Goal: Task Accomplishment & Management: Manage account settings

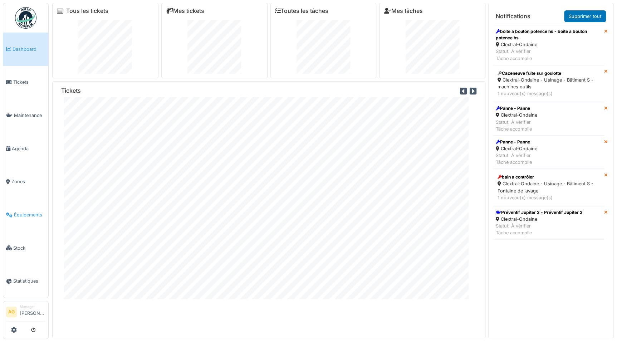
click at [19, 213] on span "Équipements" at bounding box center [29, 215] width 31 height 7
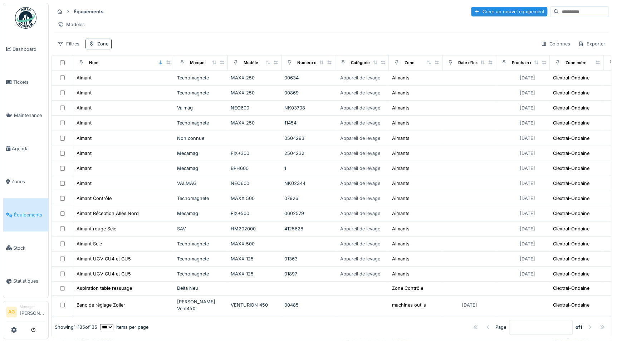
click at [559, 14] on input at bounding box center [583, 12] width 49 height 10
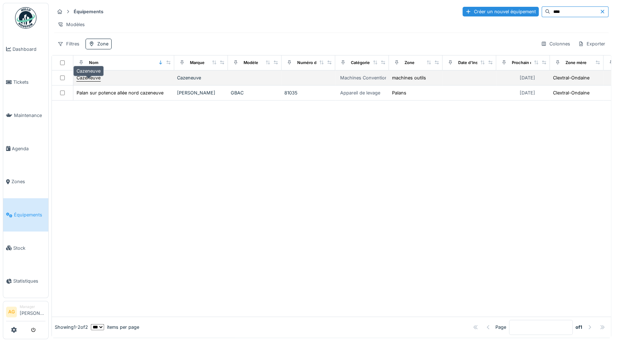
type input "****"
click at [87, 81] on div "Cazeneuve" at bounding box center [89, 77] width 24 height 7
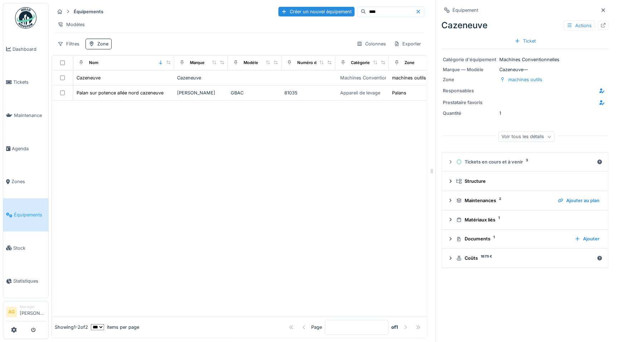
click at [601, 25] on icon at bounding box center [604, 25] width 6 height 5
click at [22, 53] on link "Dashboard" at bounding box center [25, 49] width 45 height 33
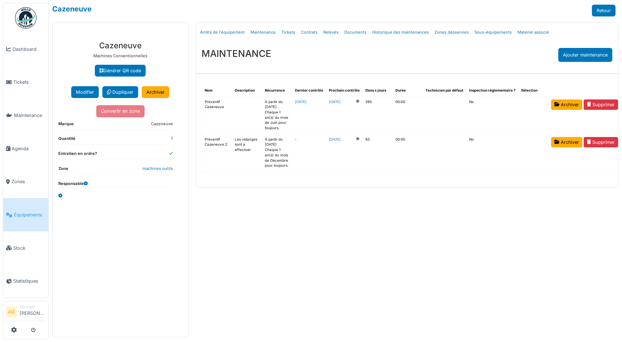
click at [27, 206] on link "Équipements" at bounding box center [25, 214] width 45 height 33
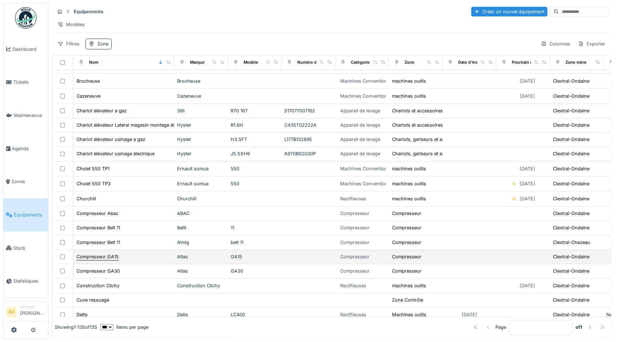
scroll to position [325, 0]
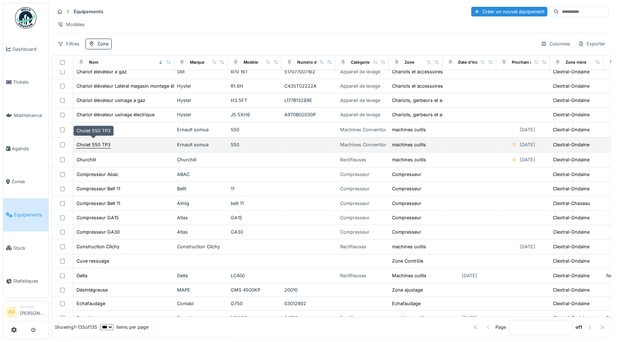
click at [93, 142] on div "Cholet 550 TP3" at bounding box center [94, 144] width 34 height 7
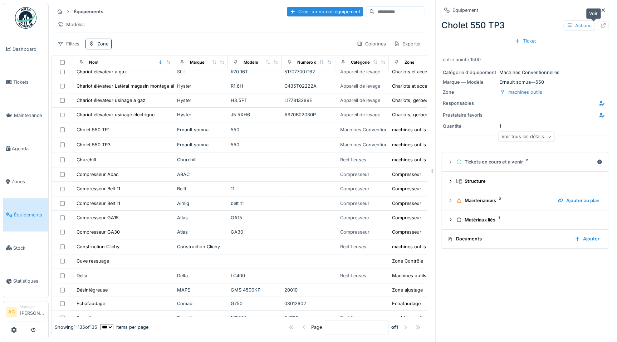
click at [601, 24] on icon at bounding box center [604, 25] width 6 height 5
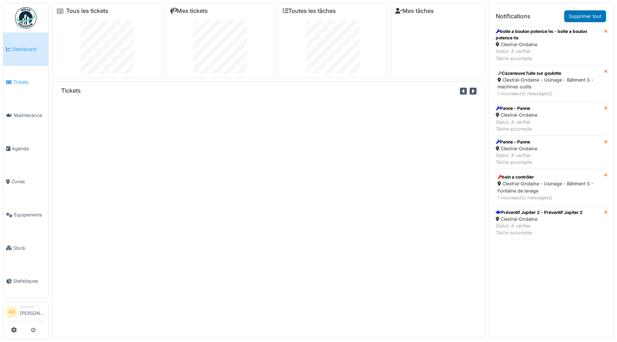
click at [25, 81] on span "Tickets" at bounding box center [29, 82] width 32 height 7
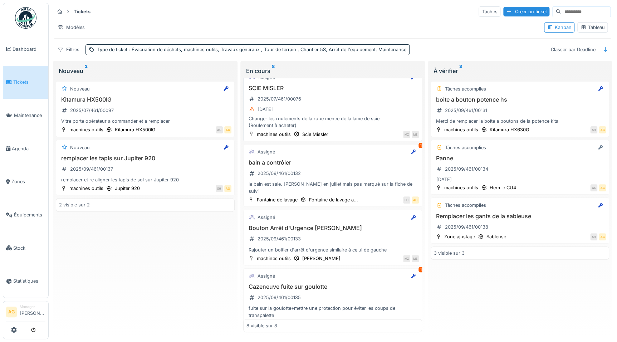
scroll to position [264, 0]
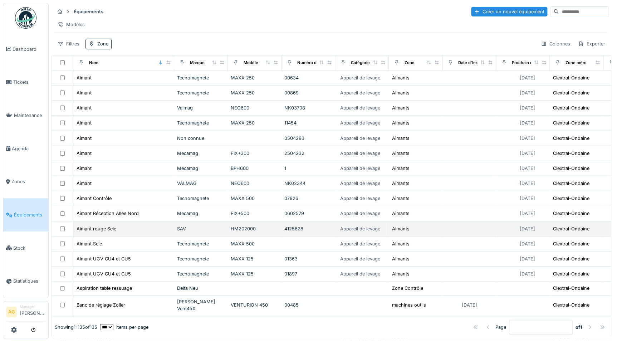
scroll to position [130, 0]
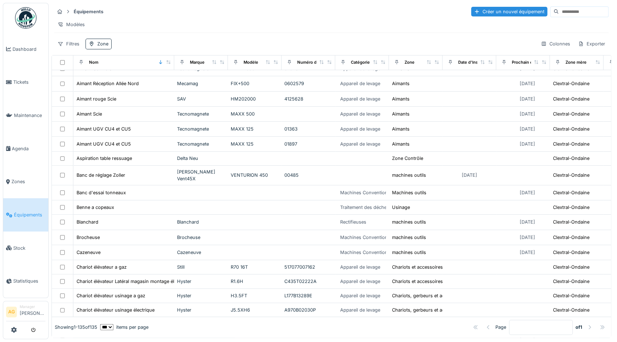
click at [559, 11] on input at bounding box center [583, 12] width 49 height 10
click at [22, 212] on span "Équipements" at bounding box center [29, 215] width 31 height 7
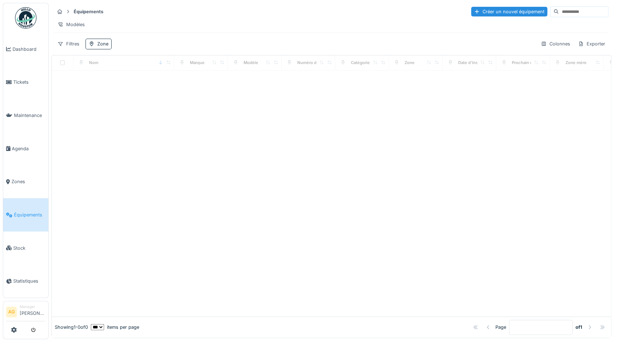
click at [565, 10] on input at bounding box center [583, 12] width 49 height 10
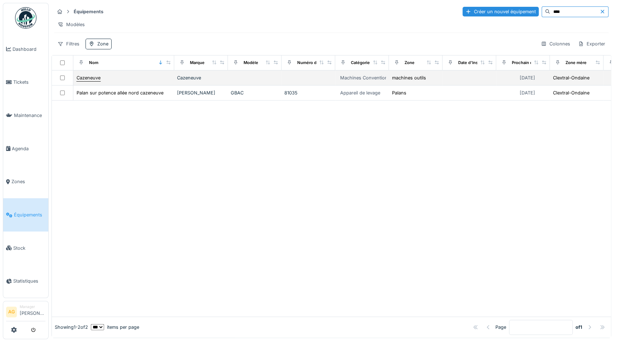
type input "****"
click at [99, 81] on div "Cazeneuve" at bounding box center [89, 77] width 24 height 7
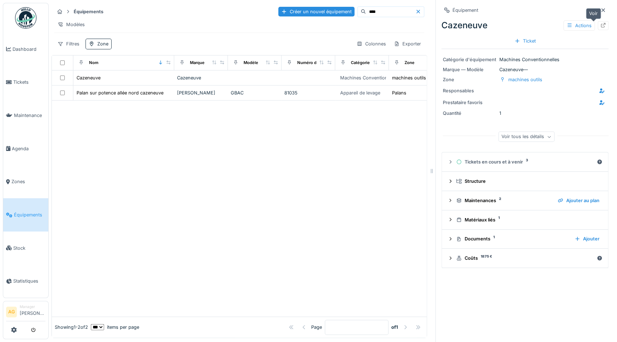
click at [601, 27] on icon at bounding box center [604, 25] width 6 height 5
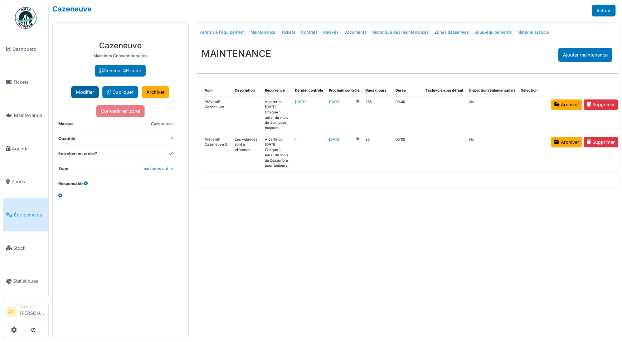
click at [91, 93] on button "Modifier" at bounding box center [85, 92] width 28 height 12
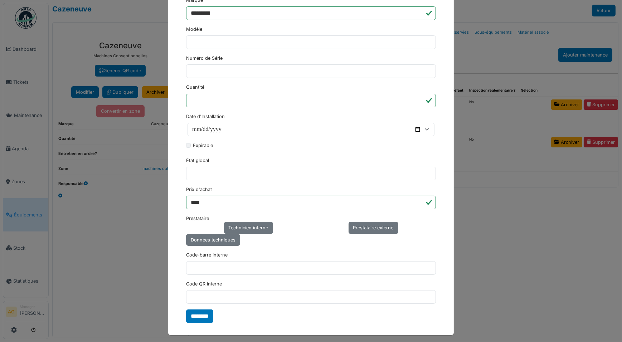
scroll to position [244, 0]
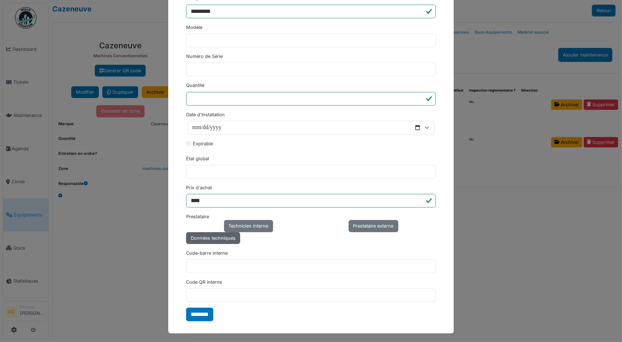
click at [202, 239] on div "Données techniques" at bounding box center [213, 238] width 54 height 12
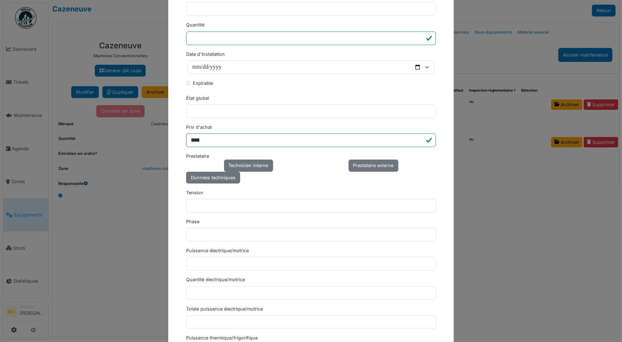
scroll to position [309, 0]
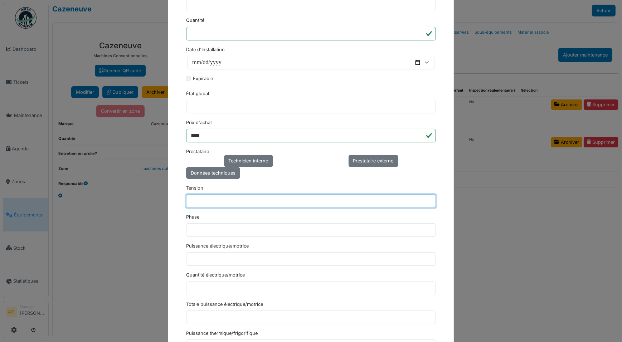
click at [194, 195] on input "Tension" at bounding box center [311, 201] width 250 height 14
type input "****"
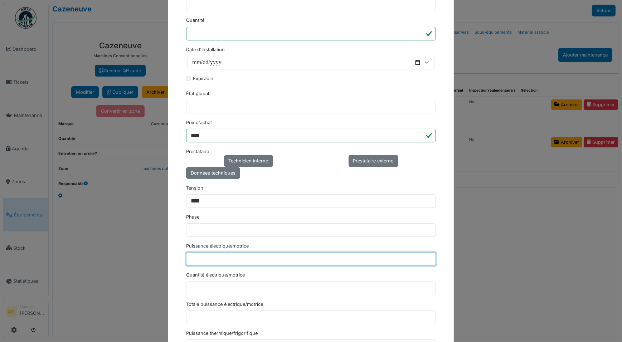
click at [204, 259] on input "Puissance électrique/motrice" at bounding box center [311, 259] width 250 height 14
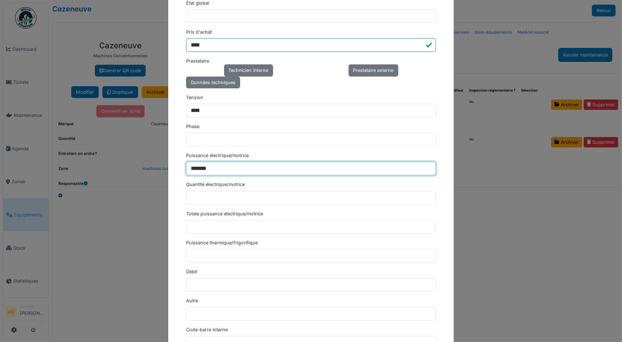
scroll to position [411, 0]
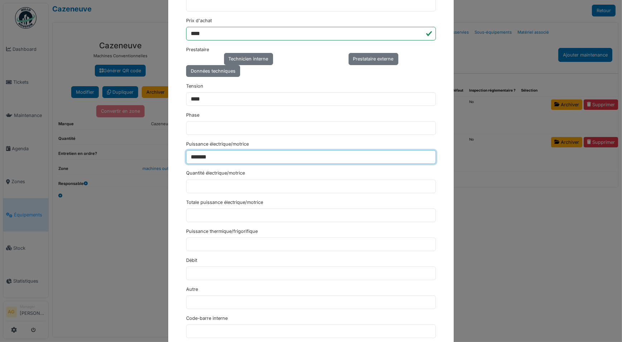
type input "*******"
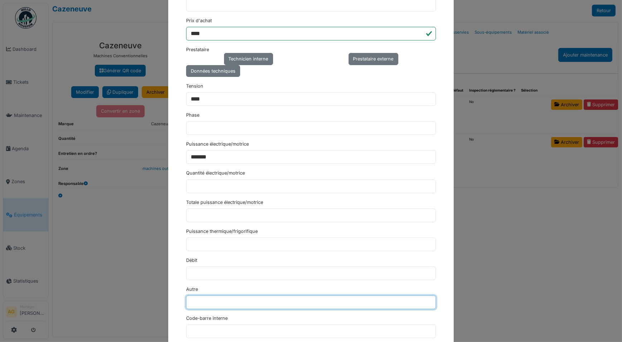
click at [201, 300] on input "Autre" at bounding box center [311, 303] width 250 height 14
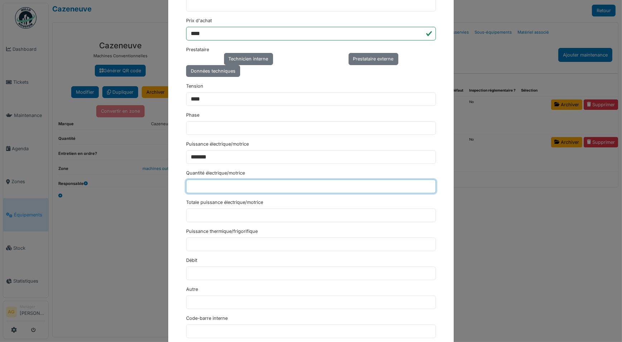
click at [239, 181] on input "Quantité électrique/motrice" at bounding box center [311, 187] width 250 height 14
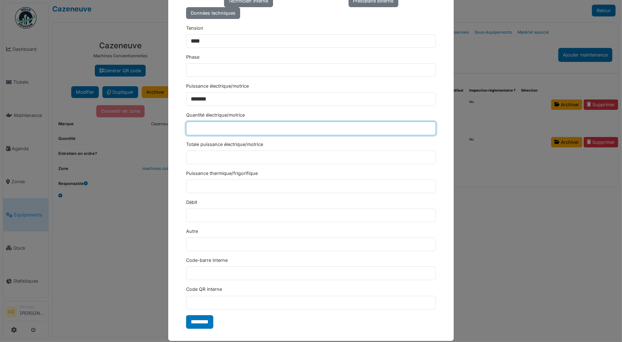
scroll to position [476, 0]
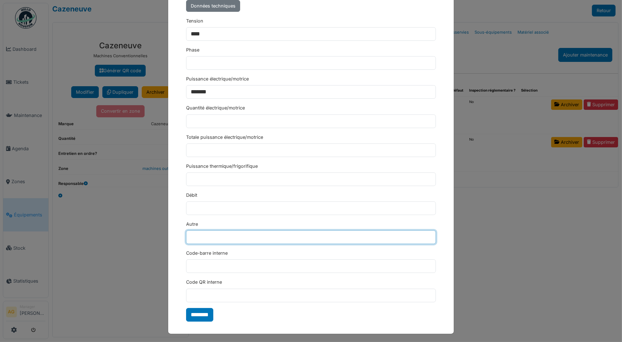
click at [197, 236] on input "Autre" at bounding box center [311, 237] width 250 height 14
type input "***"
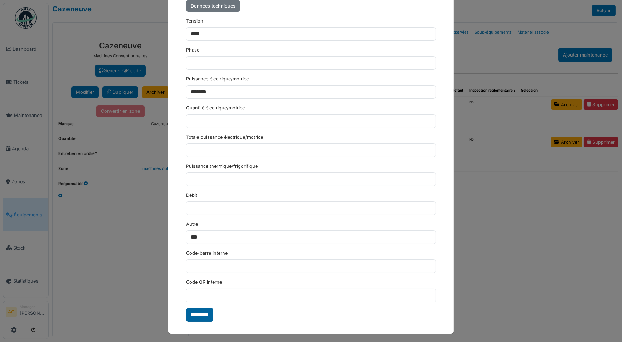
click at [202, 315] on input "********" at bounding box center [199, 315] width 27 height 14
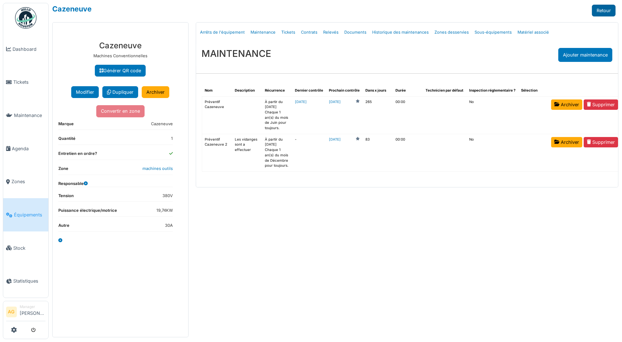
click at [607, 8] on link "Retour" at bounding box center [604, 11] width 24 height 12
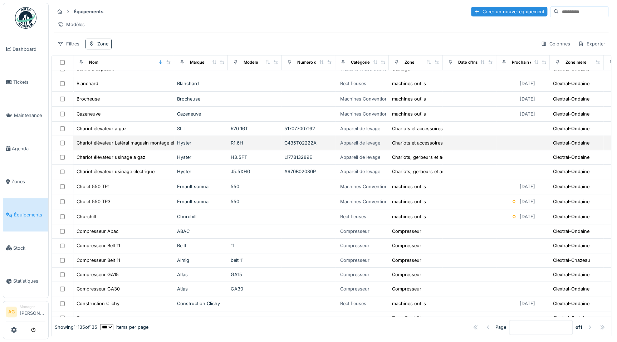
scroll to position [236, 0]
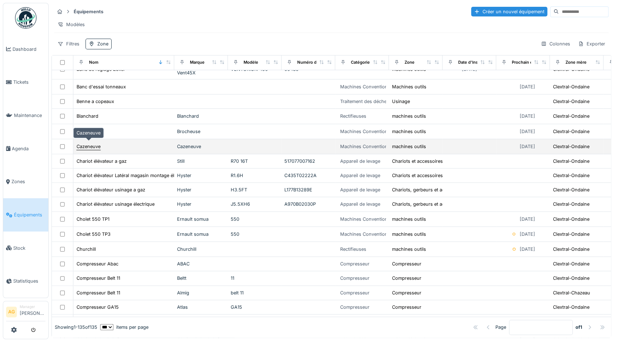
click at [82, 144] on div "Cazeneuve" at bounding box center [89, 146] width 24 height 7
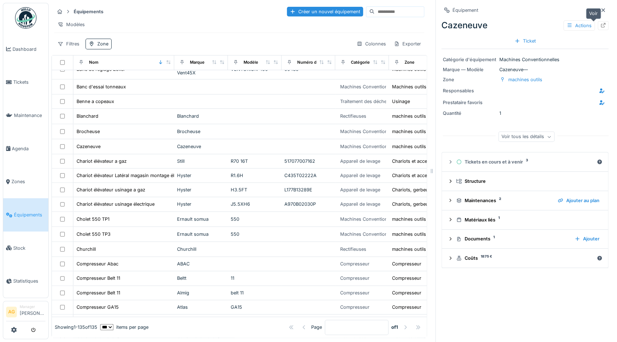
click at [601, 26] on icon at bounding box center [604, 25] width 6 height 5
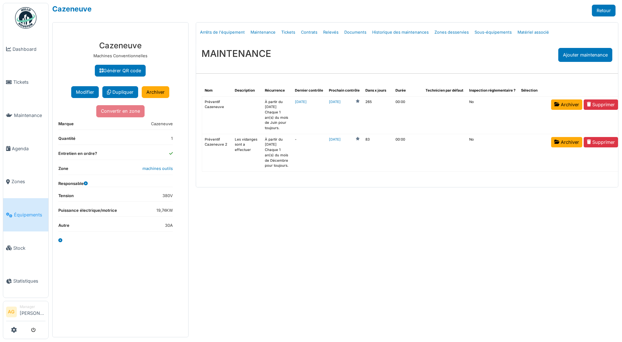
click at [361, 239] on div "Menu [GEOGRAPHIC_DATA] Arrêts de l'équipement Maintenance Tickets Contrats Rele…" at bounding box center [407, 179] width 430 height 315
click at [601, 11] on link "Retour" at bounding box center [604, 11] width 24 height 12
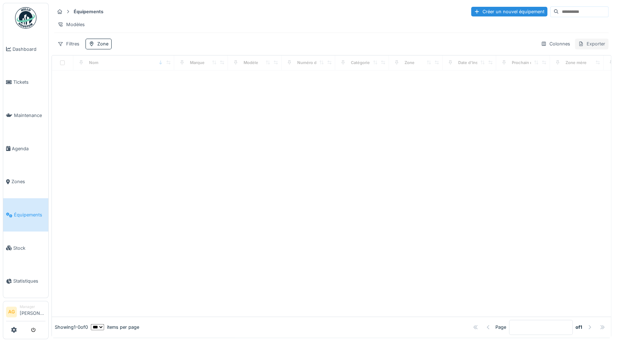
click at [590, 49] on div "Exporter" at bounding box center [592, 44] width 34 height 10
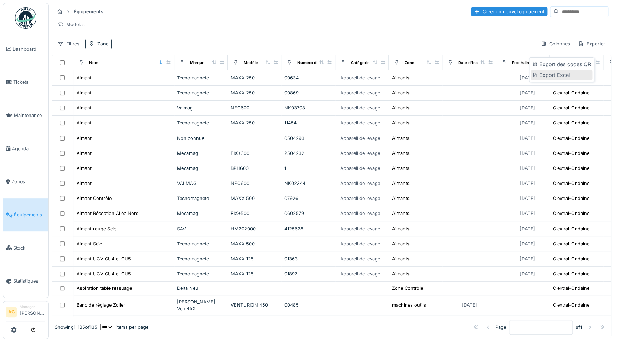
click at [558, 74] on div "Export Excel" at bounding box center [561, 75] width 61 height 11
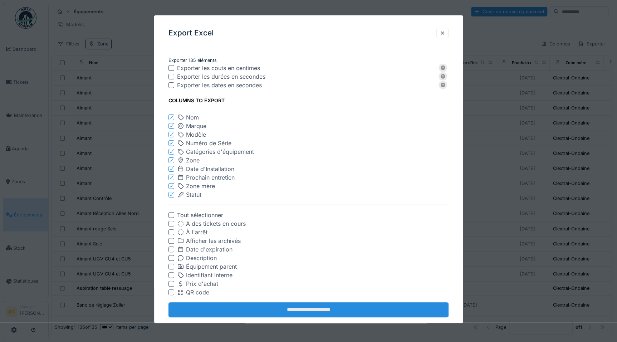
click at [293, 306] on input "**********" at bounding box center [309, 309] width 280 height 15
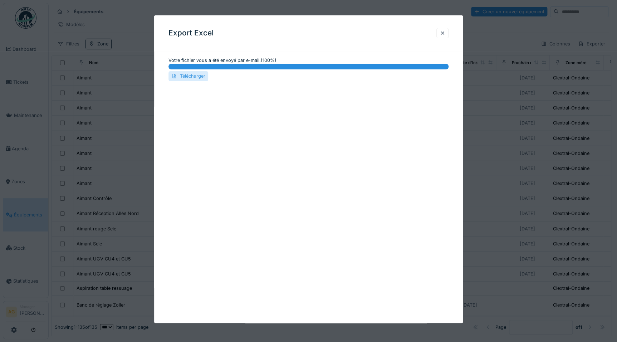
click at [195, 78] on div "Télécharger" at bounding box center [189, 76] width 40 height 10
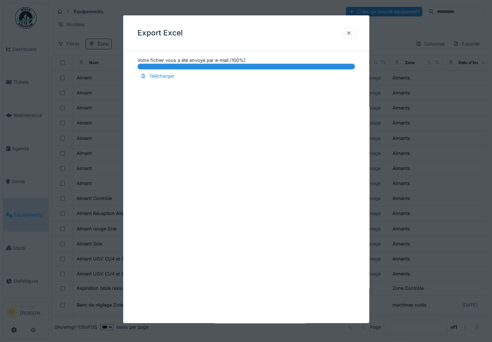
click at [351, 34] on div at bounding box center [349, 33] width 6 height 7
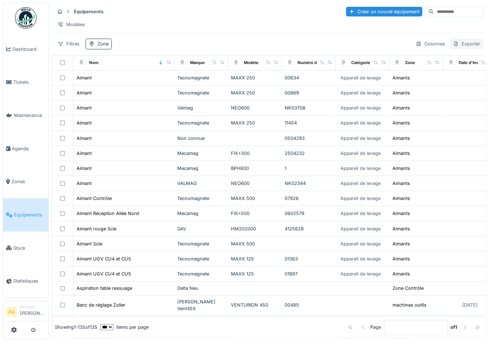
click at [459, 48] on div "Exporter" at bounding box center [467, 44] width 34 height 10
click at [436, 77] on div "Export Excel" at bounding box center [435, 75] width 61 height 11
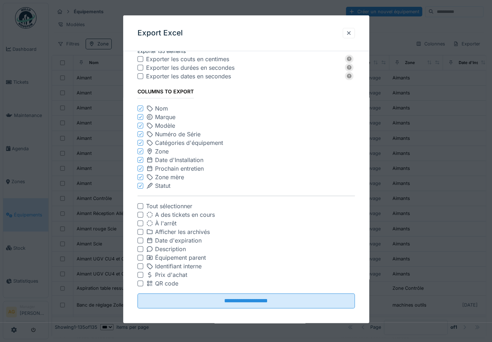
scroll to position [14, 0]
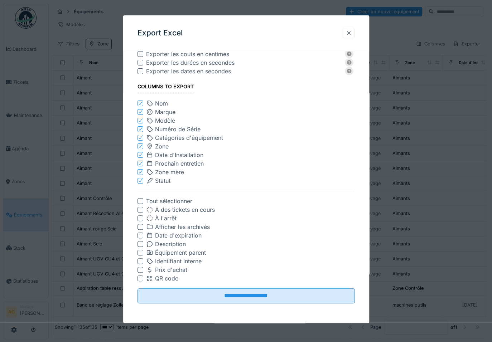
click at [140, 245] on div at bounding box center [140, 244] width 6 height 6
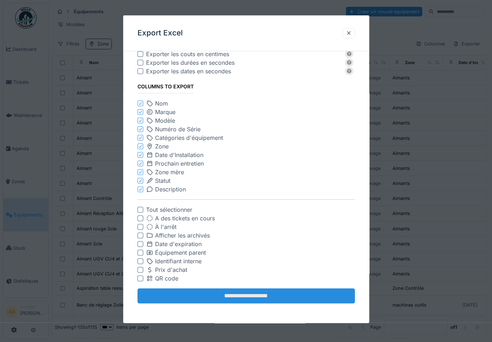
click at [232, 296] on input "**********" at bounding box center [245, 295] width 217 height 15
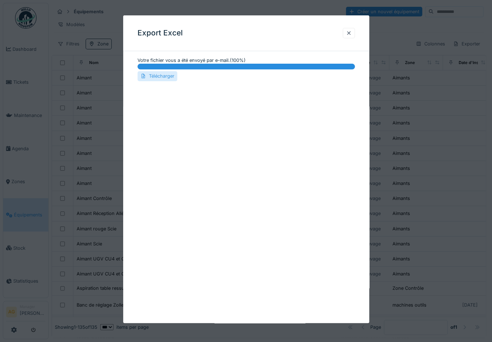
click at [163, 76] on div "Télécharger" at bounding box center [157, 76] width 40 height 10
drag, startPoint x: 350, startPoint y: 35, endPoint x: 345, endPoint y: 37, distance: 5.2
click at [350, 35] on div at bounding box center [349, 33] width 6 height 7
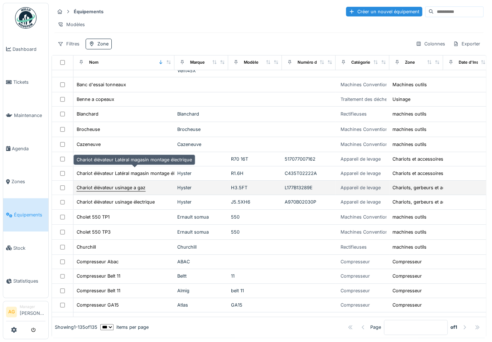
scroll to position [228, 0]
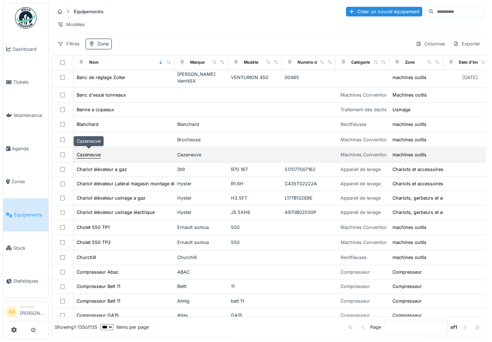
click at [90, 154] on div "Cazeneuve" at bounding box center [89, 154] width 24 height 7
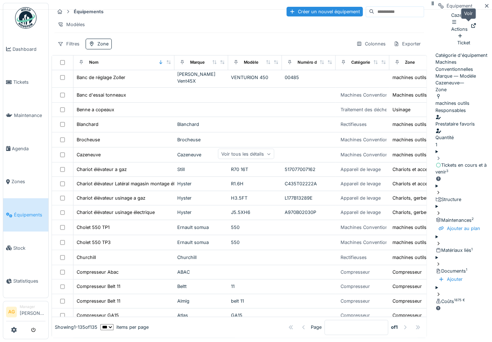
click at [470, 28] on icon at bounding box center [473, 25] width 6 height 5
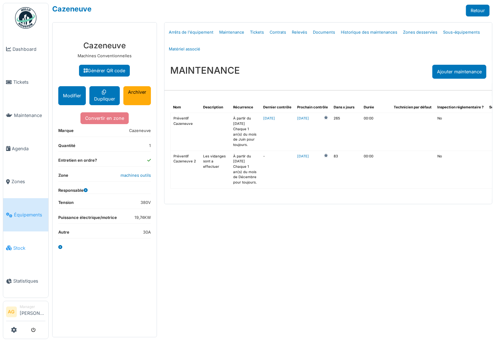
click at [18, 246] on link "Stock" at bounding box center [25, 248] width 45 height 33
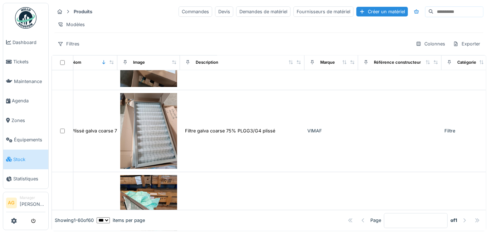
scroll to position [1138, 0]
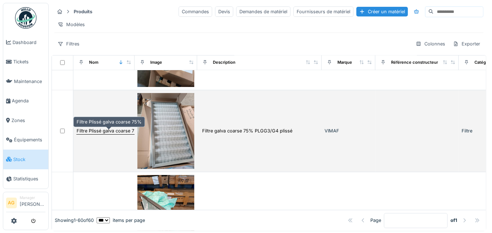
click at [112, 132] on div "Filtre Plissé galva coarse 75%" at bounding box center [109, 130] width 65 height 7
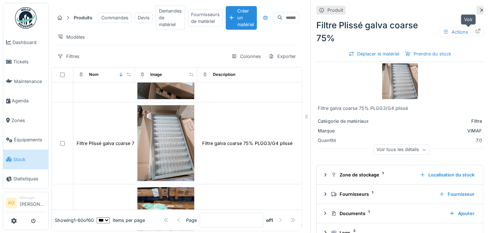
click at [475, 33] on div at bounding box center [478, 31] width 6 height 7
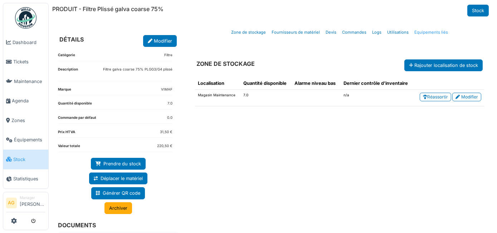
drag, startPoint x: 0, startPoint y: 0, endPoint x: 429, endPoint y: 31, distance: 430.2
click at [429, 31] on link "Equipements liés" at bounding box center [431, 32] width 39 height 17
select select "***"
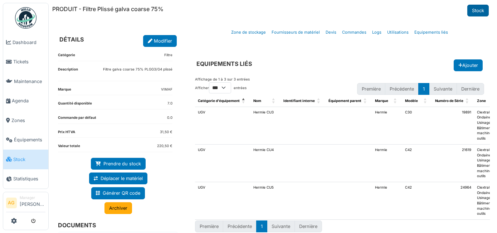
click at [467, 9] on link "Stock" at bounding box center [477, 11] width 21 height 12
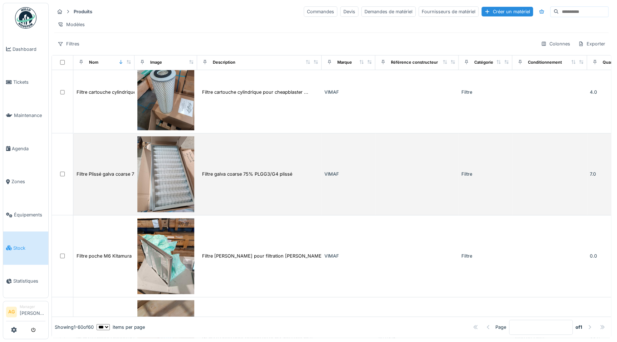
scroll to position [1093, 0]
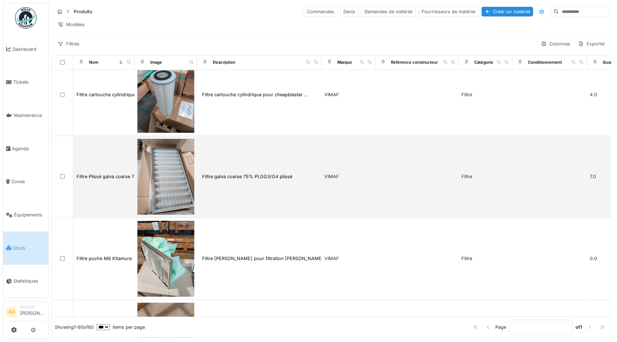
click at [237, 185] on td "Filtre galva coarse 75% PLGG3/G4 plissé" at bounding box center [259, 177] width 125 height 82
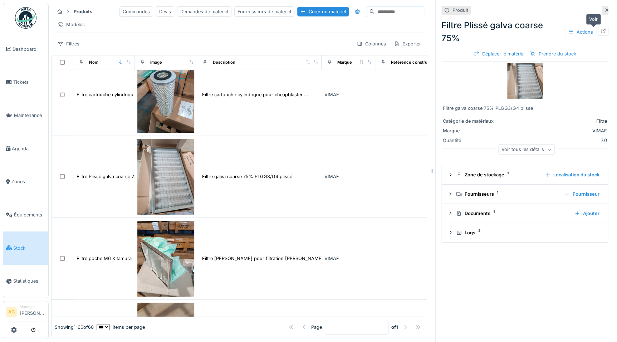
click at [492, 32] on icon at bounding box center [604, 31] width 6 height 5
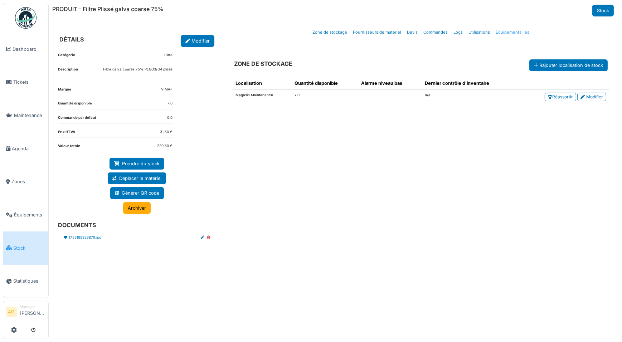
click at [499, 33] on link "Equipements liés" at bounding box center [512, 32] width 39 height 17
select select "***"
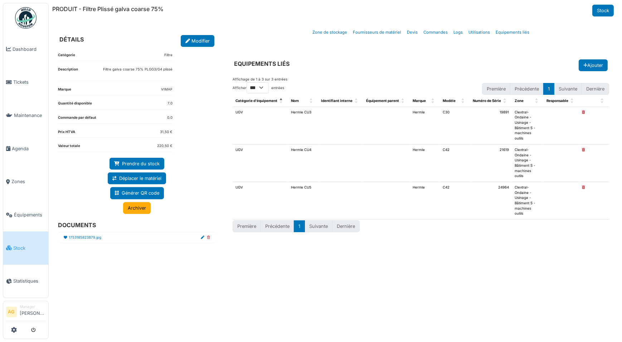
click at [585, 148] on icon at bounding box center [583, 150] width 3 height 4
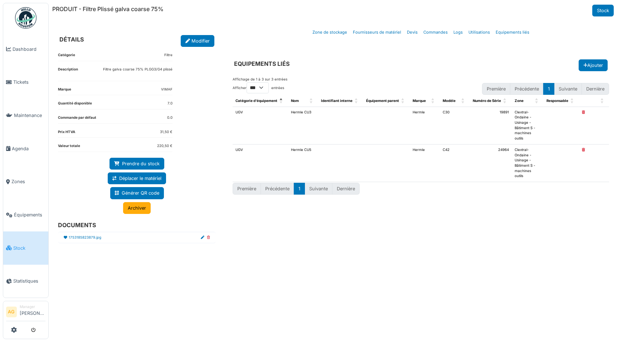
click at [585, 148] on icon at bounding box center [583, 150] width 3 height 4
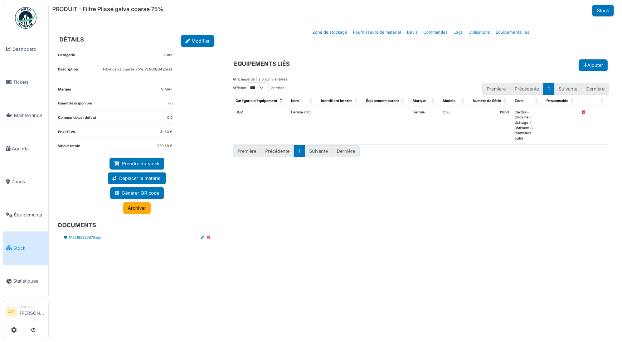
click at [14, 245] on span "Stock" at bounding box center [29, 248] width 32 height 7
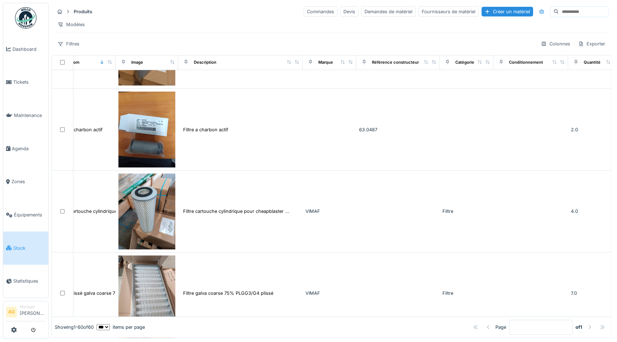
scroll to position [976, 31]
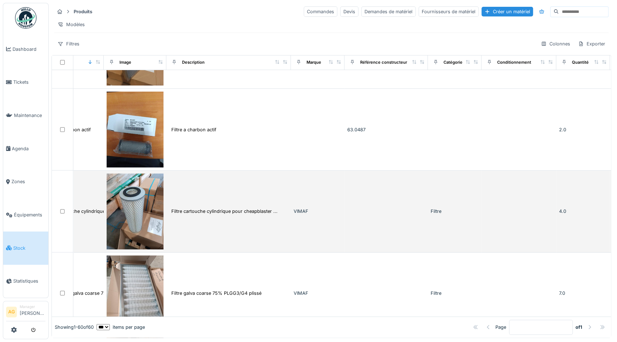
click at [227, 224] on td "Filtre cartouche cylindrique pour cheapblaster ..." at bounding box center [228, 212] width 125 height 82
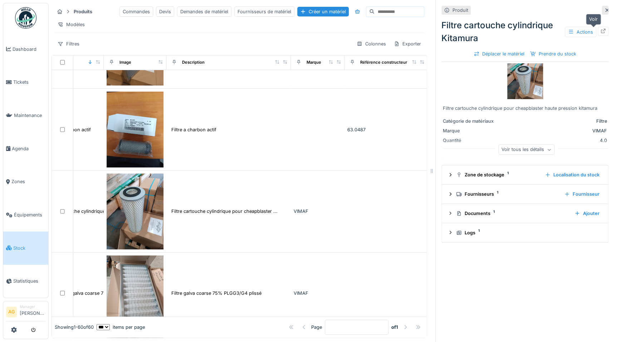
click at [601, 31] on icon at bounding box center [604, 31] width 6 height 5
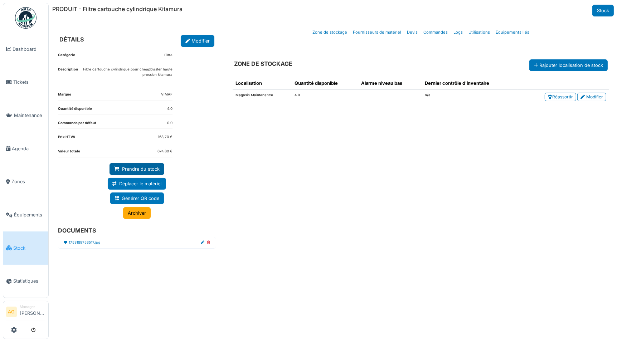
click at [137, 168] on link "Prendre du stock" at bounding box center [137, 169] width 55 height 12
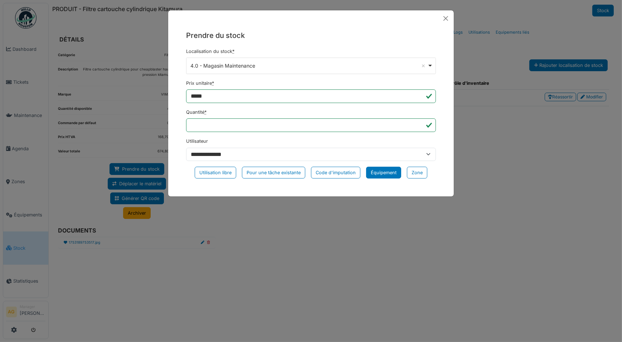
click at [377, 174] on div "Équipement" at bounding box center [383, 173] width 35 height 12
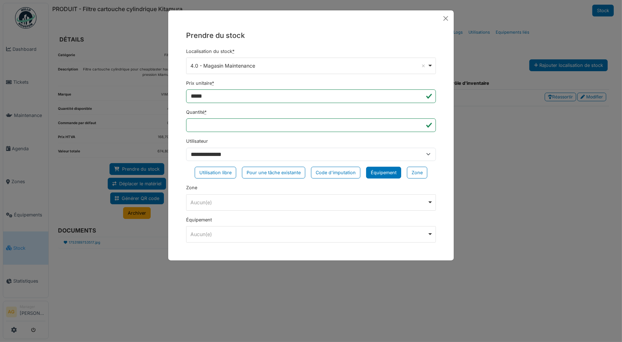
click at [267, 199] on div "Aucun(e) Remove item" at bounding box center [309, 203] width 237 height 8
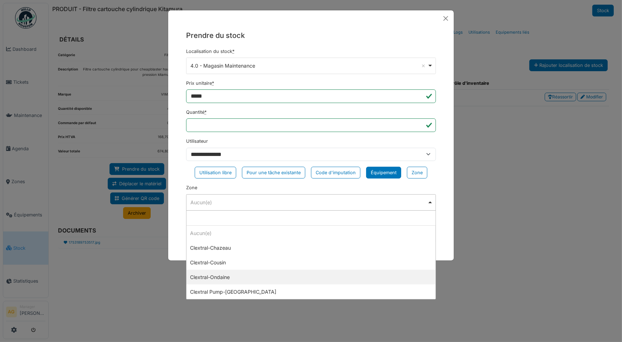
select select "*****"
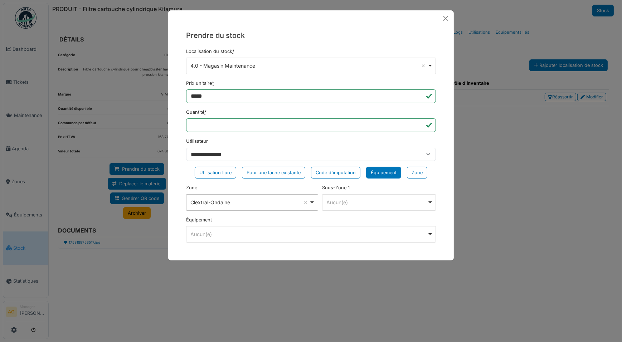
click at [369, 205] on div "Aucun(e) Remove item" at bounding box center [377, 203] width 101 height 8
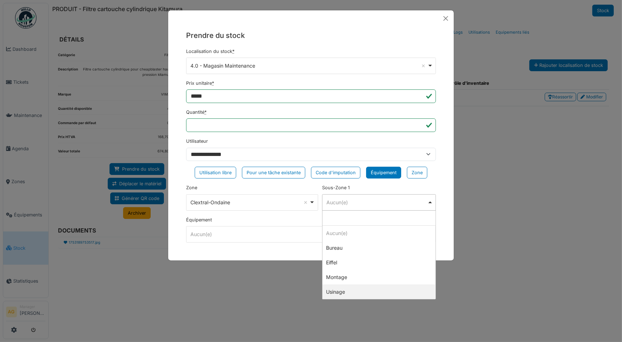
select select "*****"
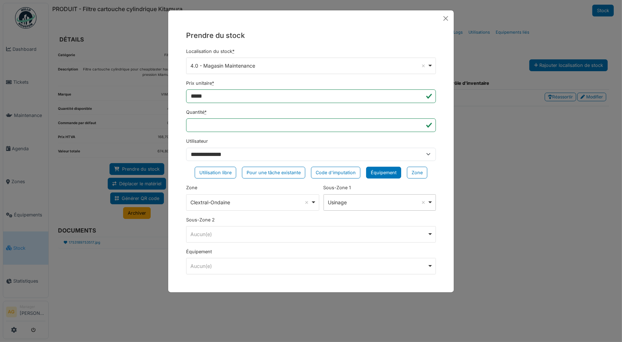
click at [264, 233] on div "Aucun(e) Remove item" at bounding box center [309, 234] width 237 height 8
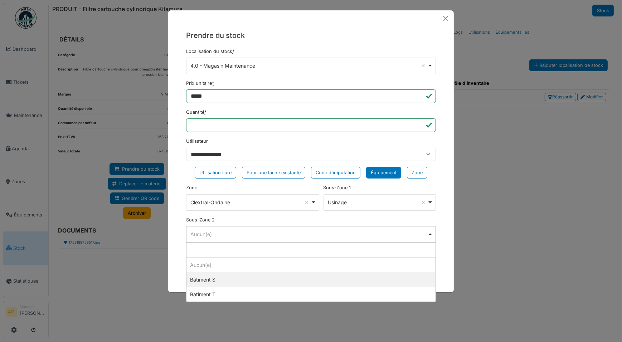
select select "*****"
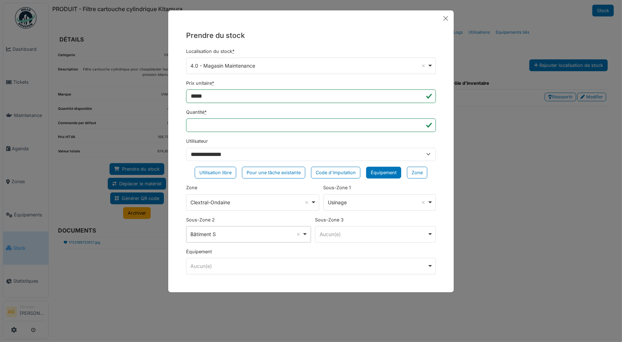
click at [233, 268] on div "Aucun(e) Remove item" at bounding box center [309, 266] width 237 height 8
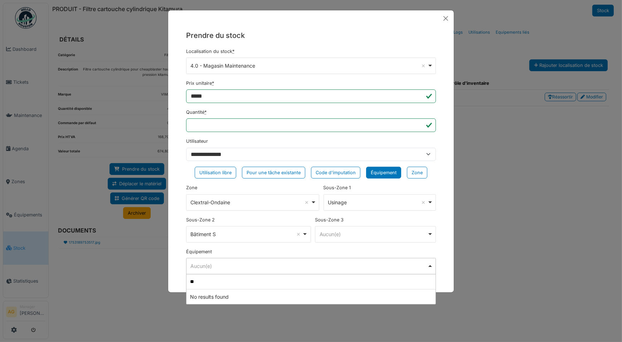
type input "*"
click at [443, 241] on div "**********" at bounding box center [311, 154] width 286 height 257
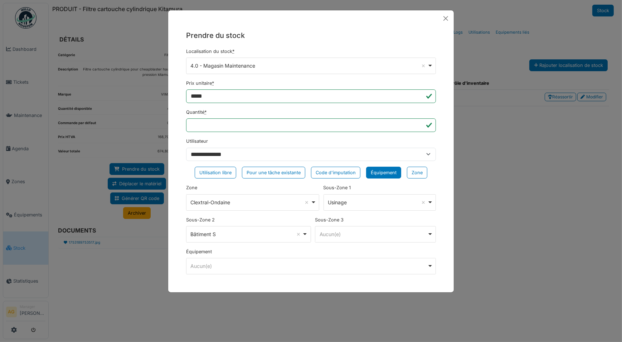
click at [306, 235] on div "Bâtiment S Remove item" at bounding box center [248, 234] width 119 height 10
select select
click at [215, 263] on div "Aucun(e) Remove item" at bounding box center [309, 266] width 237 height 8
click at [444, 248] on div "**********" at bounding box center [311, 154] width 286 height 257
select select
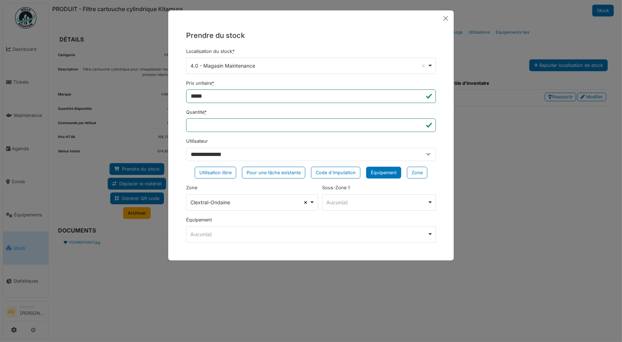
select select
click at [237, 231] on div "Aucun(e) Remove item" at bounding box center [309, 234] width 237 height 8
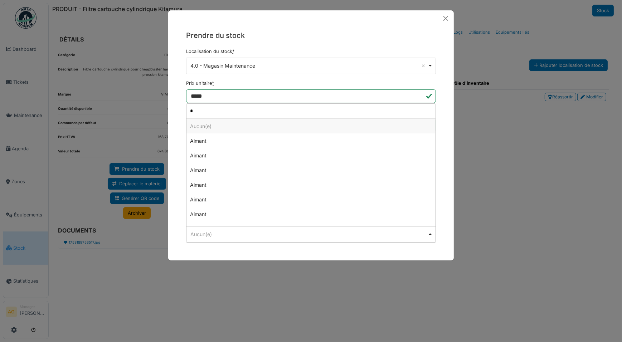
type input "**"
select select "******"
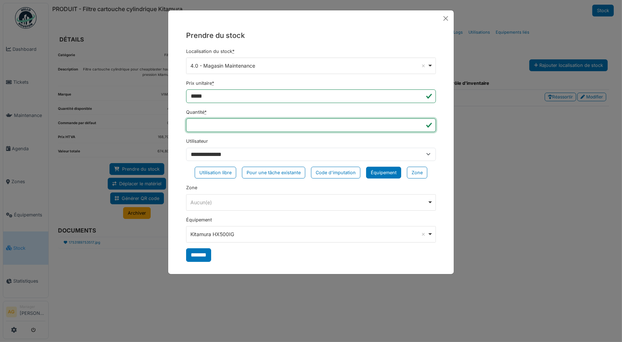
click at [192, 124] on input "*" at bounding box center [311, 125] width 250 height 14
click at [193, 125] on input "*" at bounding box center [311, 125] width 250 height 14
type input "*"
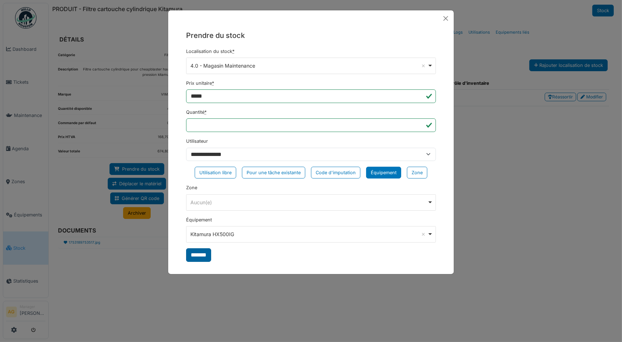
click at [200, 254] on input "*******" at bounding box center [198, 255] width 25 height 14
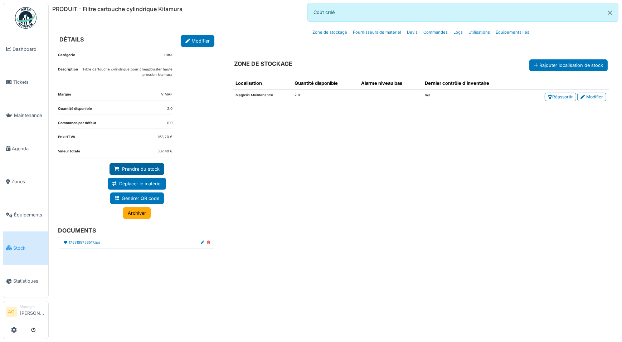
click at [147, 170] on link "Prendre du stock" at bounding box center [137, 169] width 55 height 12
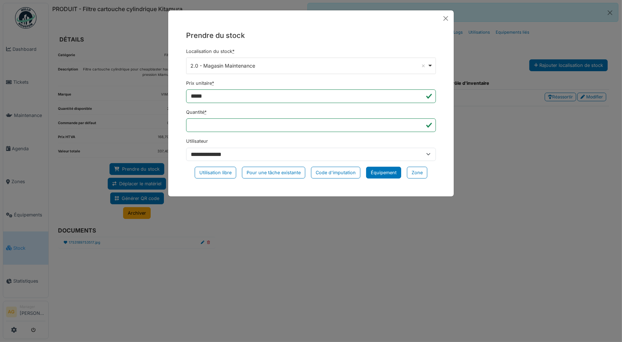
click at [370, 171] on div "Équipement" at bounding box center [383, 173] width 35 height 12
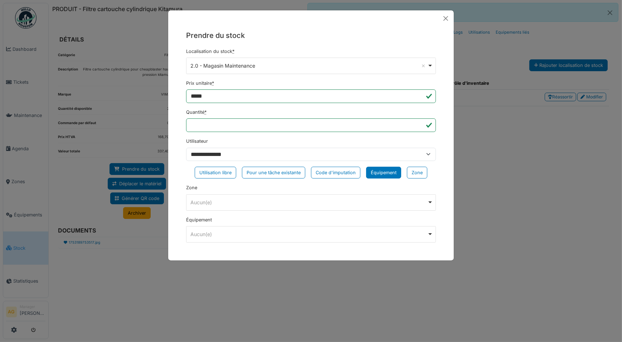
click at [266, 229] on div "Aucun(e) Remove item" at bounding box center [311, 234] width 244 height 10
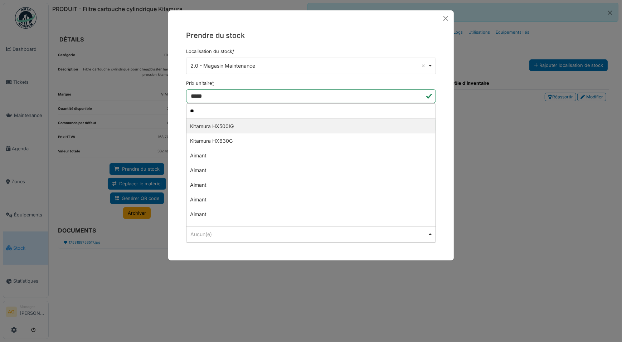
type input "***"
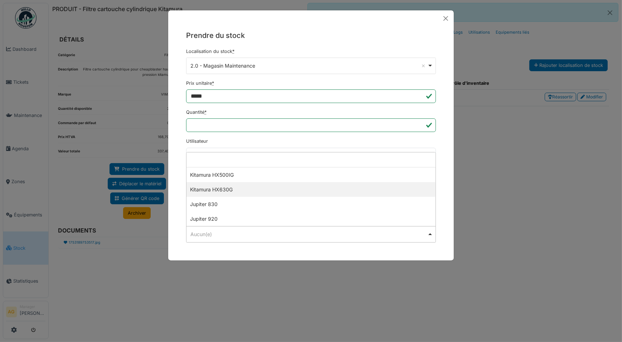
select select "******"
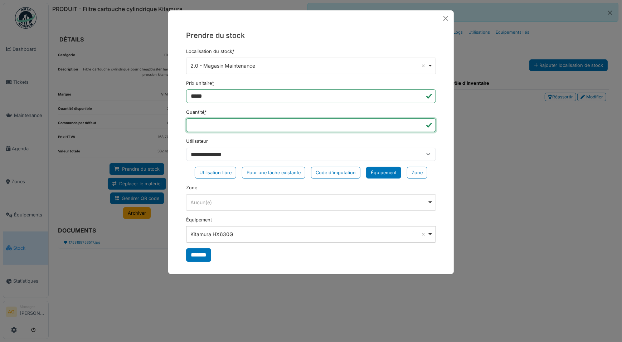
click at [201, 122] on input "*" at bounding box center [311, 125] width 250 height 14
click at [201, 123] on input "*" at bounding box center [311, 125] width 250 height 14
type input "*"
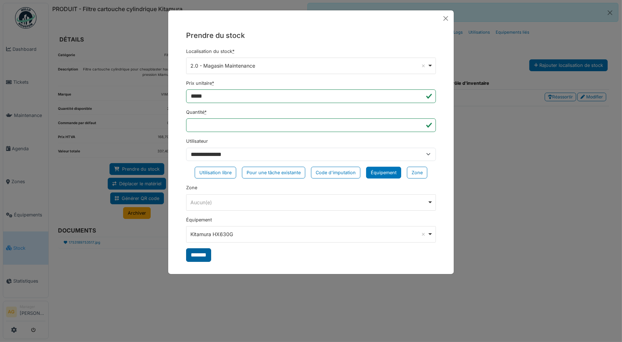
click at [203, 254] on input "*******" at bounding box center [198, 255] width 25 height 14
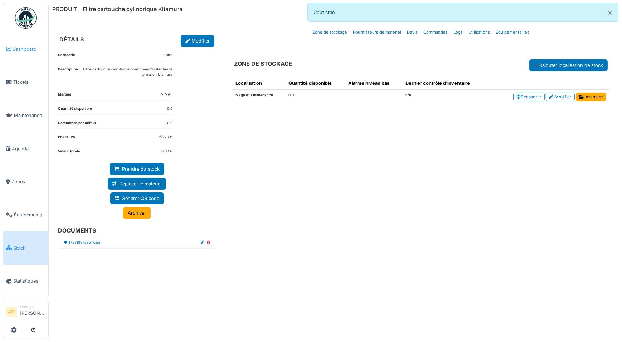
click at [31, 50] on span "Dashboard" at bounding box center [29, 49] width 33 height 7
